Goal: Task Accomplishment & Management: Complete application form

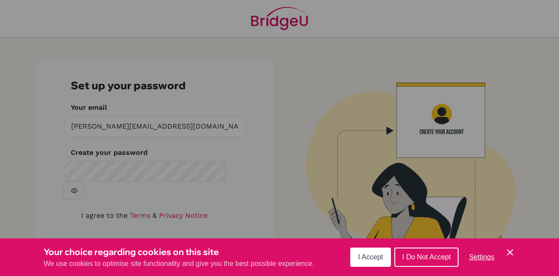
click at [380, 256] on span "I Accept" at bounding box center [370, 256] width 25 height 7
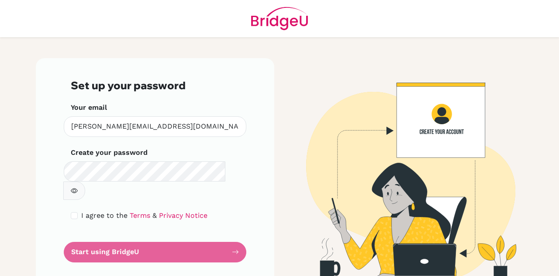
click at [287, 243] on img at bounding box center [404, 170] width 498 height 225
click at [78, 187] on icon "button" at bounding box center [74, 190] width 7 height 7
click at [275, 211] on div "Set up your password Your email [PERSON_NAME][EMAIL_ADDRESS][DOMAIN_NAME] Inval…" at bounding box center [155, 170] width 249 height 225
click at [75, 212] on input "checkbox" at bounding box center [74, 215] width 7 height 7
checkbox input "true"
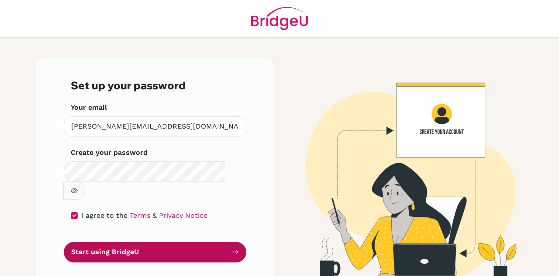
click at [121, 242] on button "Start using BridgeU" at bounding box center [155, 252] width 183 height 21
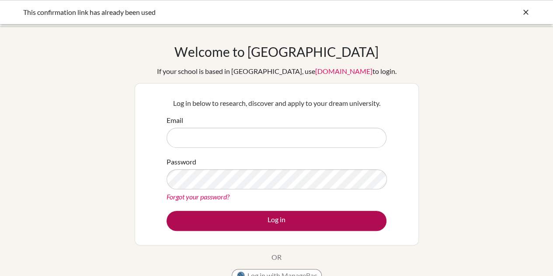
type input "[PERSON_NAME][EMAIL_ADDRESS][DOMAIN_NAME]"
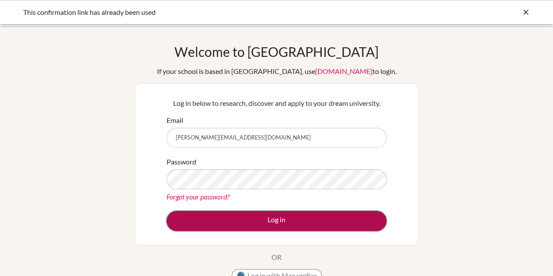
click at [257, 219] on button "Log in" at bounding box center [276, 221] width 220 height 20
